Goal: Task Accomplishment & Management: Complete application form

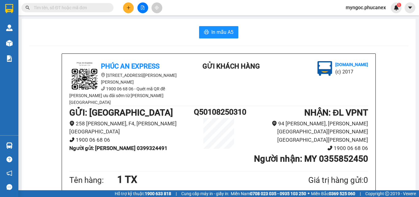
scroll to position [61, 0]
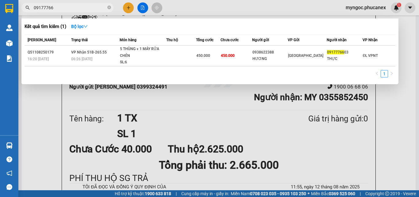
type input "09177766"
click at [109, 6] on icon "close-circle" at bounding box center [109, 8] width 4 height 4
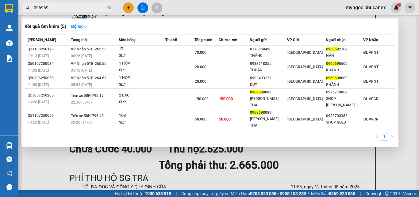
type input "096969"
click at [109, 6] on icon "close-circle" at bounding box center [109, 8] width 4 height 4
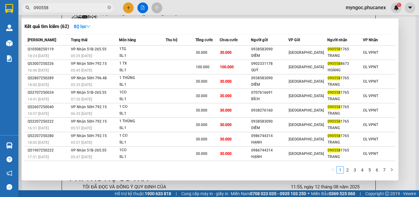
type input "090558"
click at [110, 8] on icon "close-circle" at bounding box center [109, 8] width 4 height 4
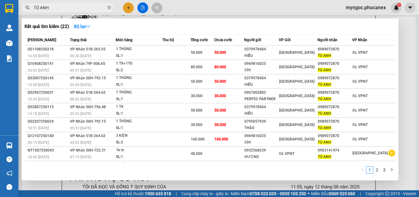
type input "TÚ ANH"
click at [110, 9] on icon "close-circle" at bounding box center [109, 8] width 4 height 4
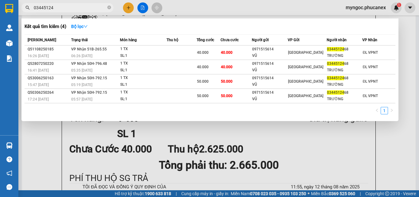
type input "03445124"
click at [109, 6] on span at bounding box center [109, 8] width 4 height 6
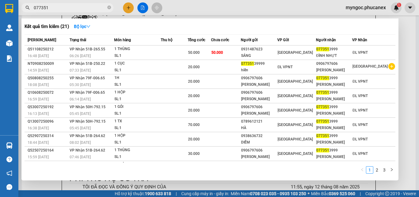
type input "077351"
click at [109, 6] on icon "close-circle" at bounding box center [109, 8] width 4 height 4
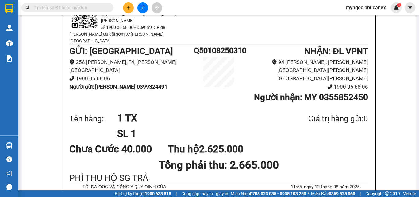
click at [86, 10] on input "text" at bounding box center [70, 7] width 72 height 7
paste input "982254547"
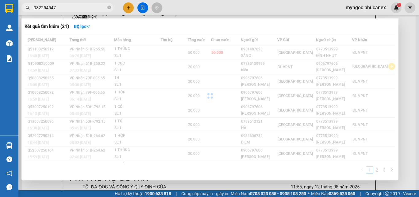
click at [34, 8] on input "982254547" at bounding box center [70, 7] width 72 height 7
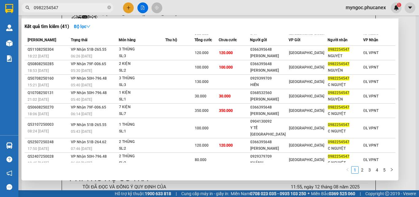
scroll to position [27, 0]
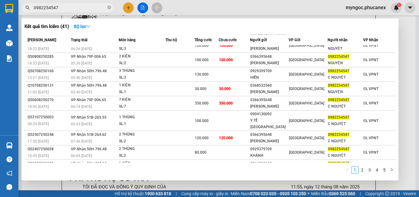
type input "0982254547"
click at [110, 7] on icon "close-circle" at bounding box center [109, 8] width 4 height 4
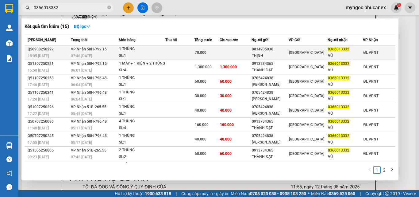
type input "0366013332"
click at [167, 51] on td at bounding box center [180, 52] width 29 height 14
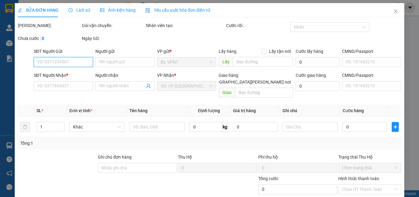
type input "0814205030"
type input "THỊNH"
type input "0366013332"
type input "VŨ"
type input "70.000"
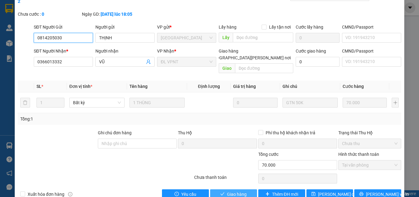
scroll to position [32, 0]
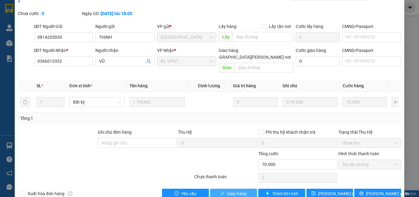
click at [223, 189] on button "Giao hàng" at bounding box center [233, 194] width 47 height 10
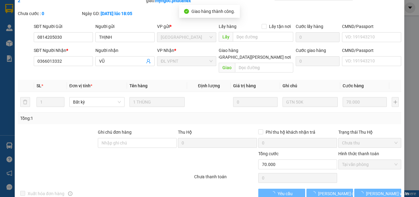
scroll to position [0, 0]
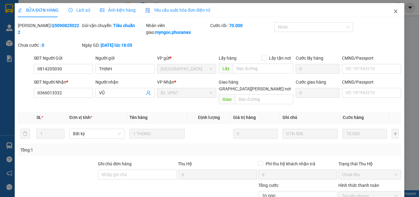
click at [395, 10] on icon "close" at bounding box center [396, 12] width 3 height 4
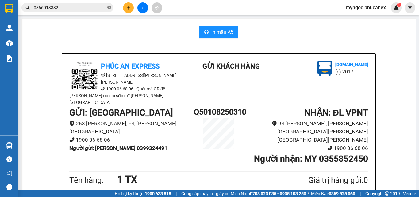
click at [108, 6] on icon "close-circle" at bounding box center [109, 8] width 4 height 4
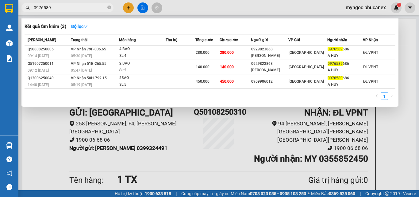
type input "0976589"
click at [108, 8] on icon "close-circle" at bounding box center [109, 8] width 4 height 4
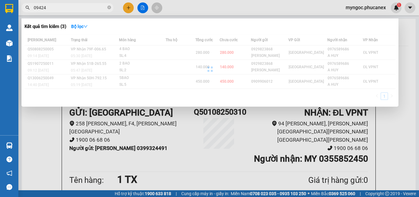
type input "094249"
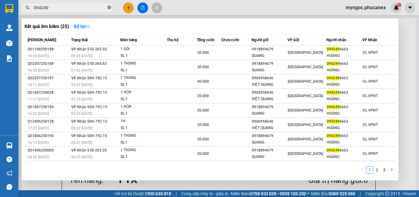
click at [108, 6] on icon "close-circle" at bounding box center [109, 8] width 4 height 4
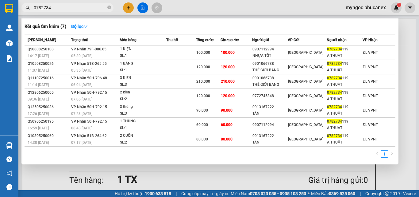
type input "0782734"
click at [111, 7] on icon "close-circle" at bounding box center [109, 8] width 4 height 4
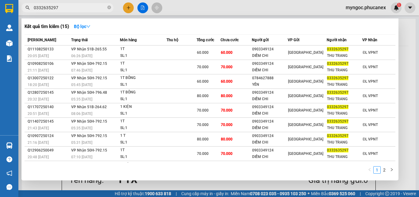
type input "0332635297"
click at [108, 8] on icon "close-circle" at bounding box center [109, 8] width 4 height 4
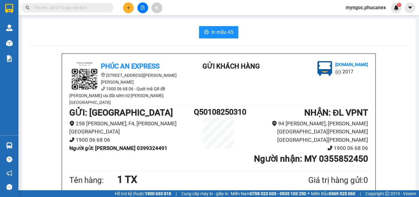
click at [102, 8] on input "text" at bounding box center [70, 7] width 72 height 7
paste input "Q11108250086"
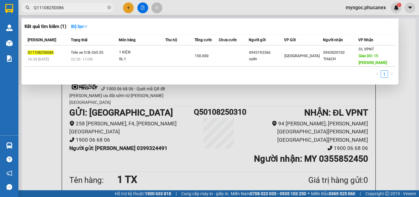
type input "Q11108250086"
click at [110, 6] on icon "close-circle" at bounding box center [109, 8] width 4 height 4
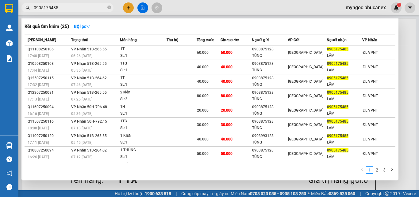
type input "0905175485"
click at [112, 6] on span "0905175485" at bounding box center [67, 7] width 92 height 9
click at [109, 8] on icon "close-circle" at bounding box center [109, 8] width 4 height 4
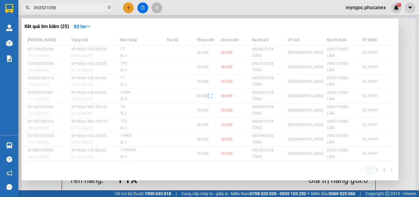
type input "0935210586"
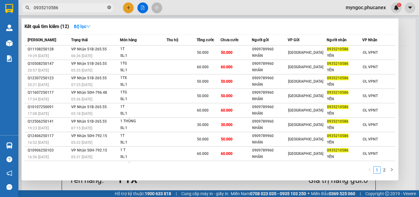
click at [107, 8] on icon "close-circle" at bounding box center [109, 8] width 4 height 4
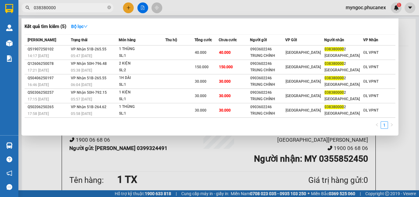
type input "038380000"
click at [109, 8] on icon "close-circle" at bounding box center [109, 8] width 4 height 4
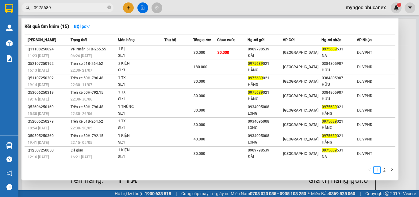
type input "0975689"
click at [110, 6] on icon "close-circle" at bounding box center [109, 8] width 4 height 4
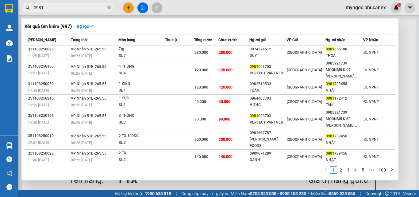
type input "0981"
click at [109, 8] on icon "close-circle" at bounding box center [109, 8] width 4 height 4
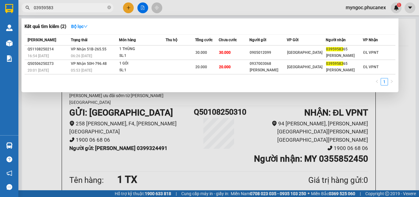
type input "03959583"
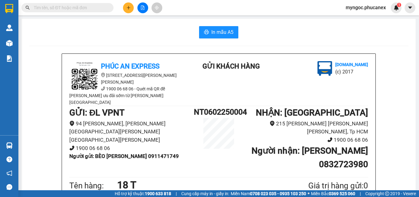
click at [92, 9] on input "text" at bounding box center [70, 7] width 72 height 7
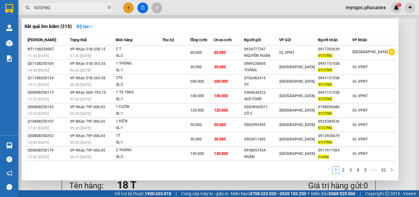
type input "VƯƠNG"
click at [108, 7] on icon "close-circle" at bounding box center [109, 8] width 4 height 4
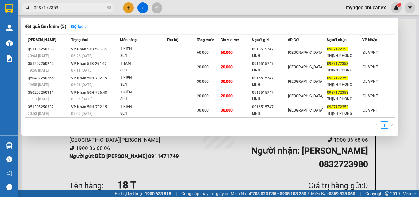
type input "0987172353"
